Goal: Information Seeking & Learning: Learn about a topic

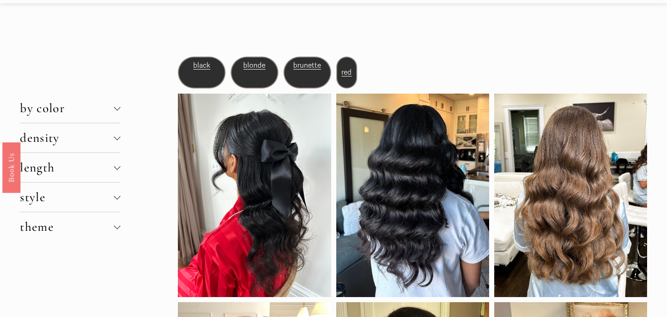
click at [97, 145] on button "density" at bounding box center [70, 137] width 100 height 29
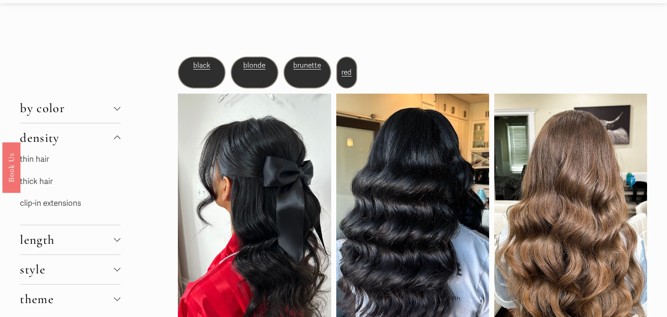
click at [49, 162] on link "thin hair" at bounding box center [34, 159] width 29 height 10
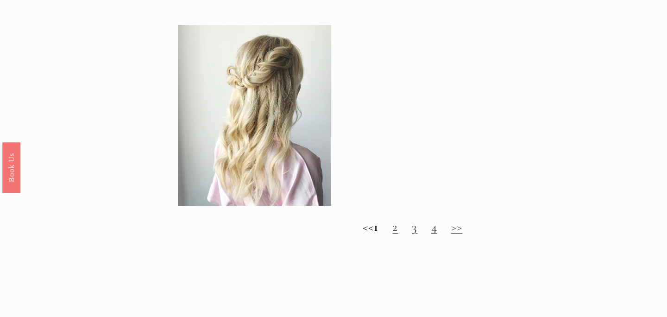
scroll to position [874, 0]
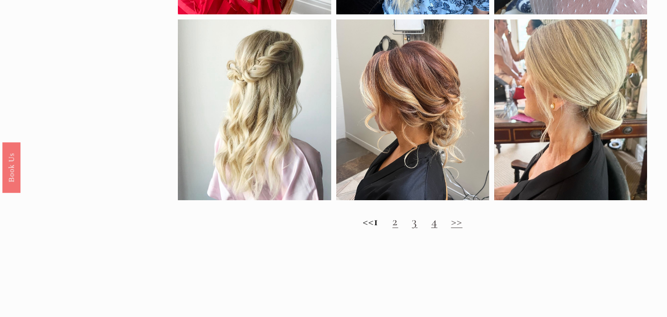
click at [398, 221] on link "2" at bounding box center [395, 221] width 6 height 15
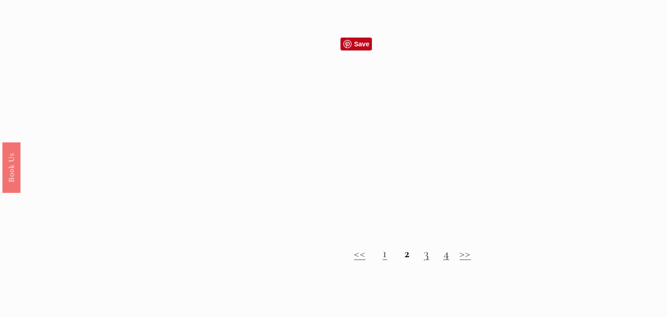
scroll to position [821, 0]
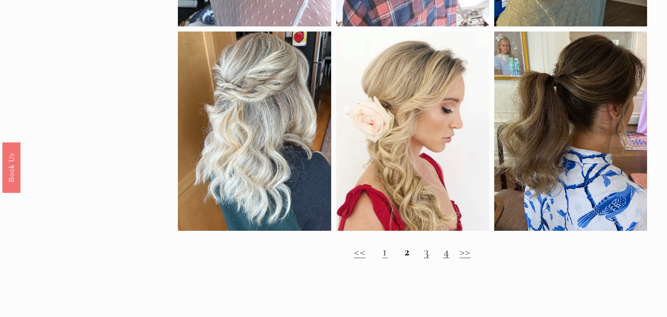
click at [430, 252] on h2 "<< 1 2 3 4 >>" at bounding box center [412, 251] width 469 height 15
click at [430, 258] on h2 "<< 1 2 3 4 >>" at bounding box center [412, 251] width 469 height 15
